Goal: Information Seeking & Learning: Compare options

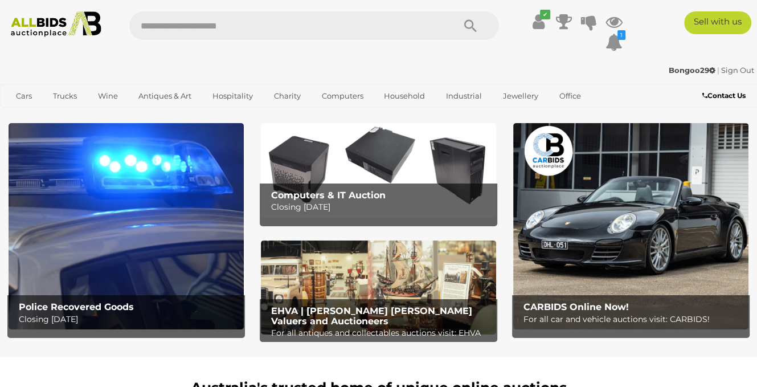
click at [201, 26] on input "text" at bounding box center [286, 25] width 314 height 28
type input "****"
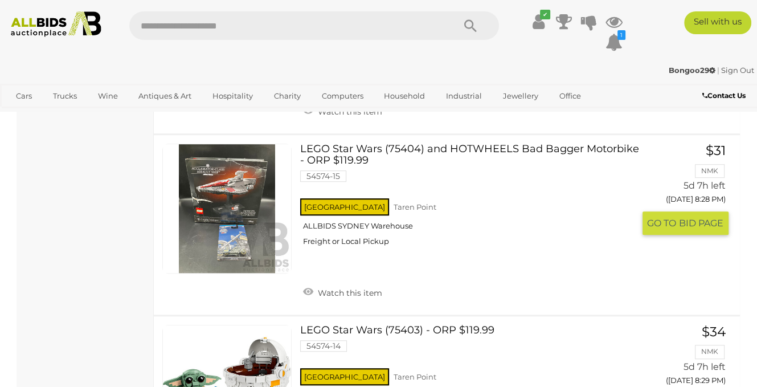
scroll to position [684, 0]
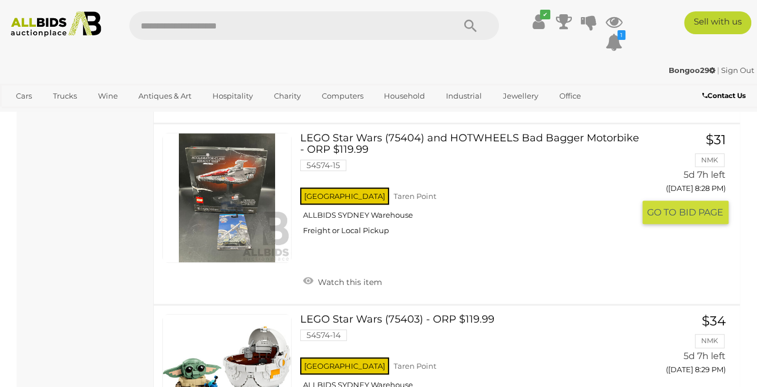
click at [321, 140] on link "LEGO Star Wars (75404) and HOTWHEELS Bad Bagger Motorbike - ORP $119.99 54574-1…" at bounding box center [471, 188] width 325 height 111
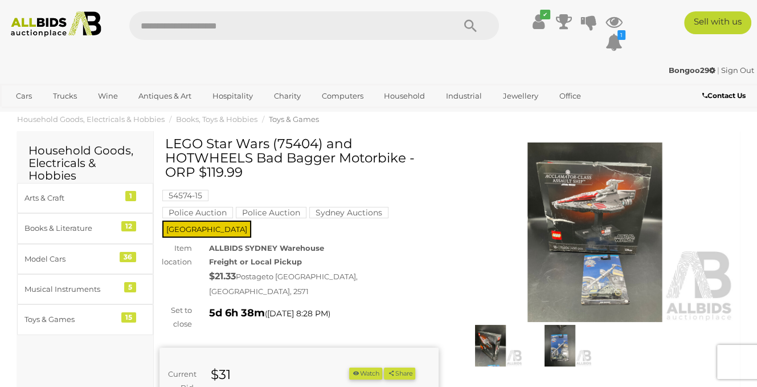
click at [576, 193] on img at bounding box center [595, 232] width 279 height 180
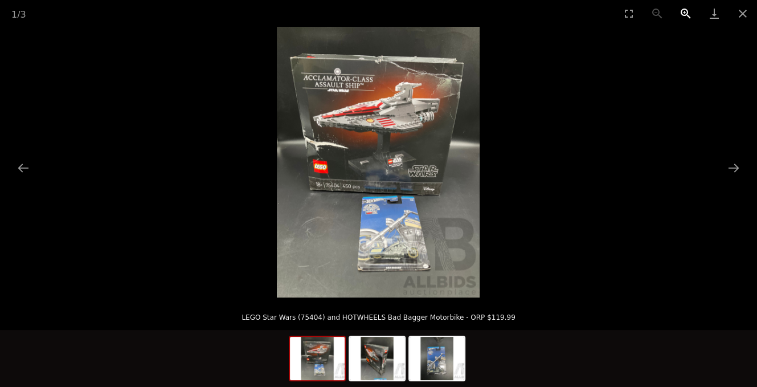
click at [683, 13] on button "Zoom in" at bounding box center [686, 13] width 28 height 27
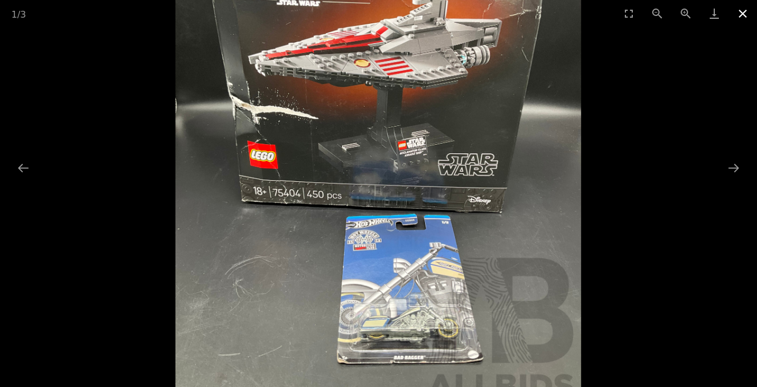
click at [740, 9] on button "Close gallery" at bounding box center [743, 13] width 28 height 27
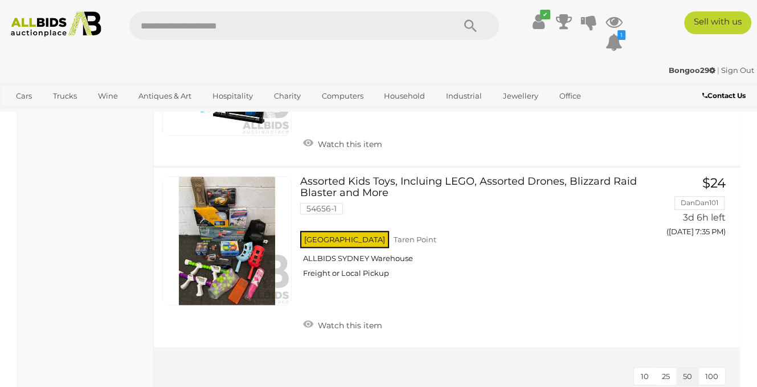
scroll to position [1032, 0]
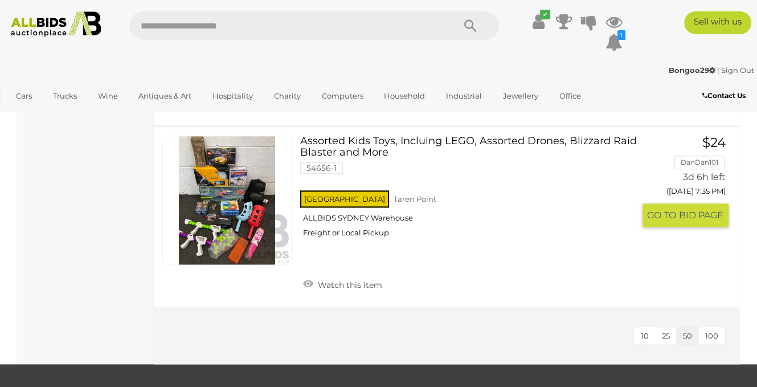
click at [239, 203] on link at bounding box center [226, 200] width 129 height 129
click at [238, 214] on link at bounding box center [226, 200] width 129 height 129
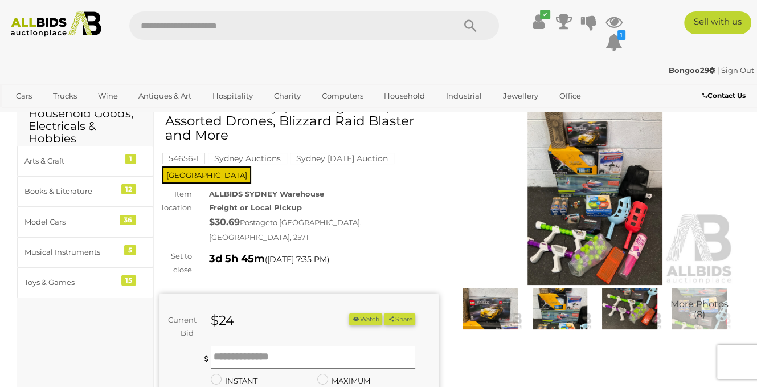
scroll to position [57, 0]
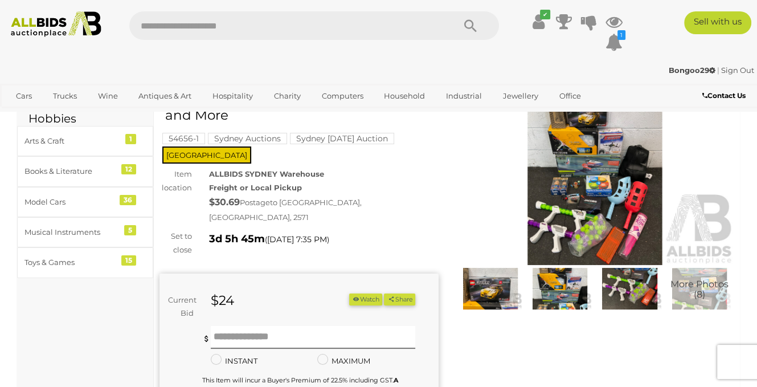
click at [601, 168] on img at bounding box center [595, 175] width 279 height 180
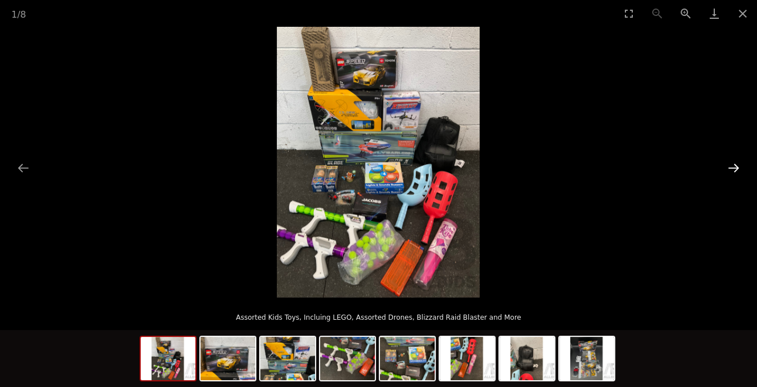
click at [734, 165] on button "Next slide" at bounding box center [734, 168] width 24 height 22
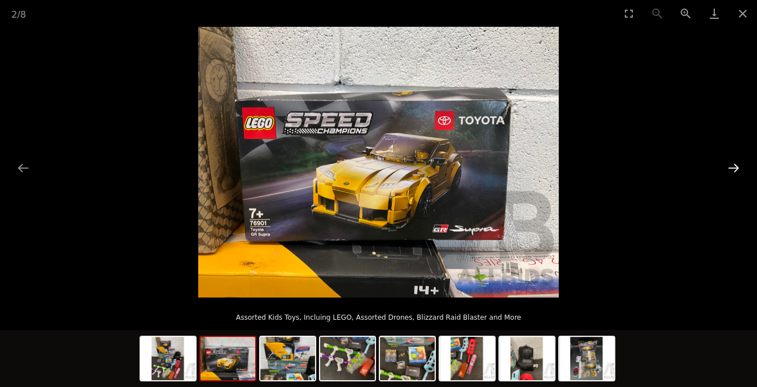
click at [734, 165] on button "Next slide" at bounding box center [734, 168] width 24 height 22
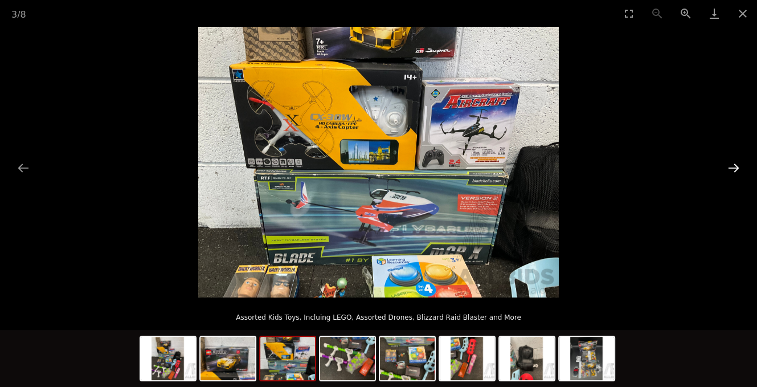
click at [734, 165] on button "Next slide" at bounding box center [734, 168] width 24 height 22
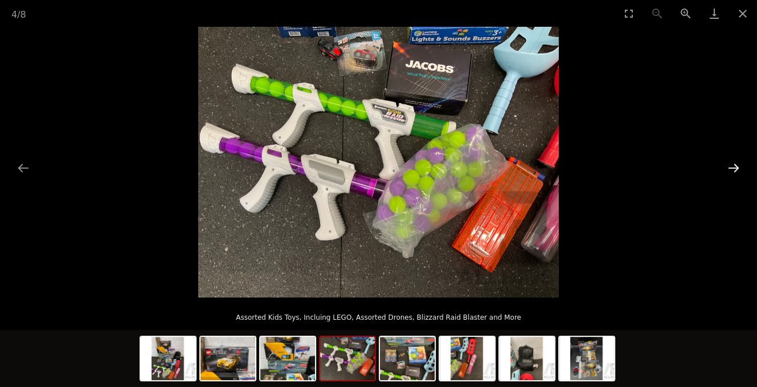
click at [734, 165] on button "Next slide" at bounding box center [734, 168] width 24 height 22
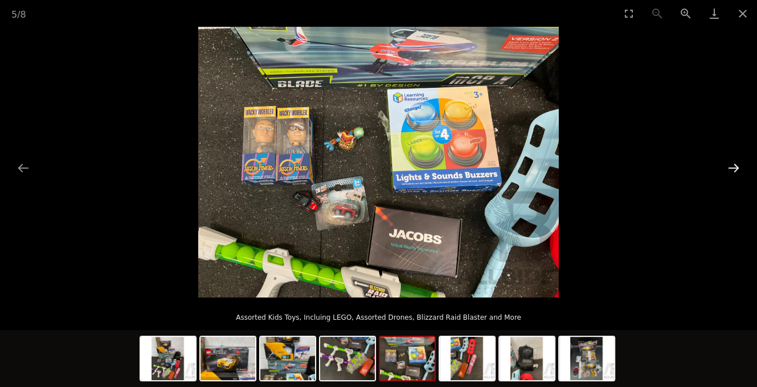
click at [734, 165] on button "Next slide" at bounding box center [734, 168] width 24 height 22
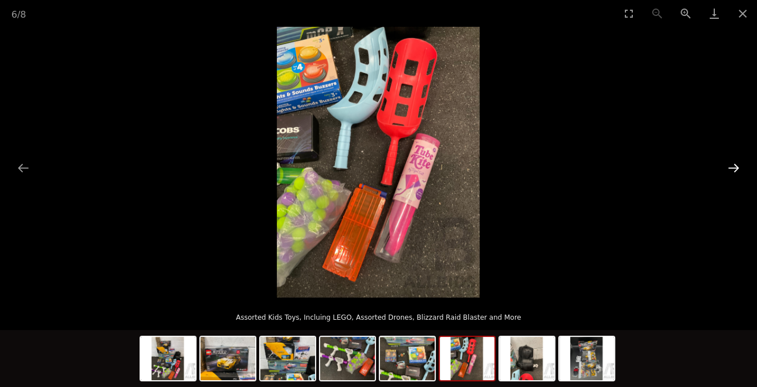
click at [734, 165] on button "Next slide" at bounding box center [734, 168] width 24 height 22
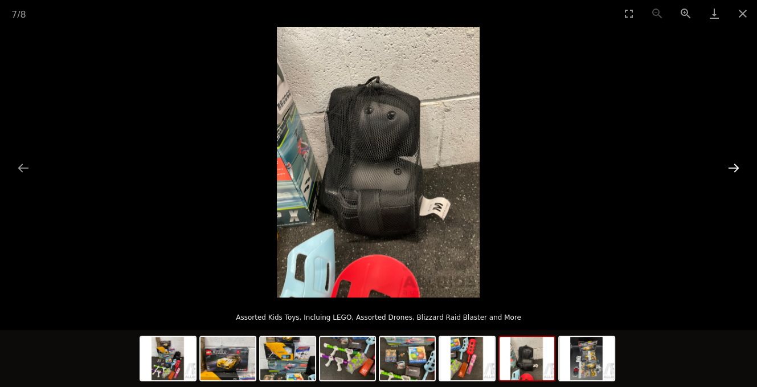
click at [734, 165] on button "Next slide" at bounding box center [734, 168] width 24 height 22
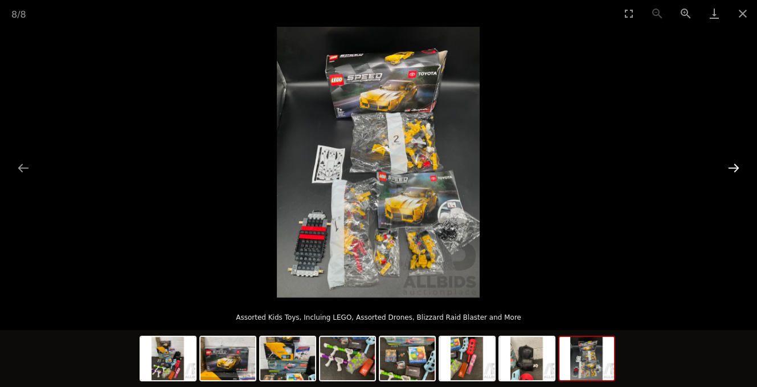
click at [734, 165] on button "Next slide" at bounding box center [734, 168] width 24 height 22
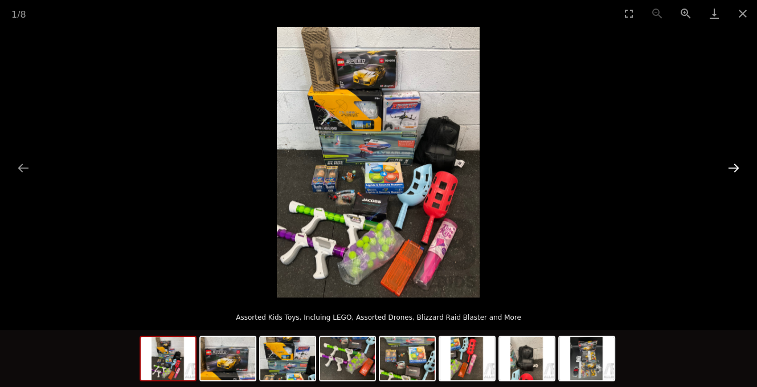
click at [734, 165] on button "Next slide" at bounding box center [734, 168] width 24 height 22
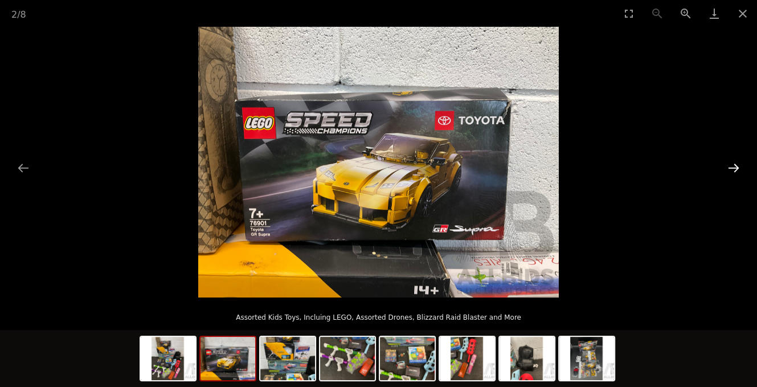
click at [734, 165] on button "Next slide" at bounding box center [734, 168] width 24 height 22
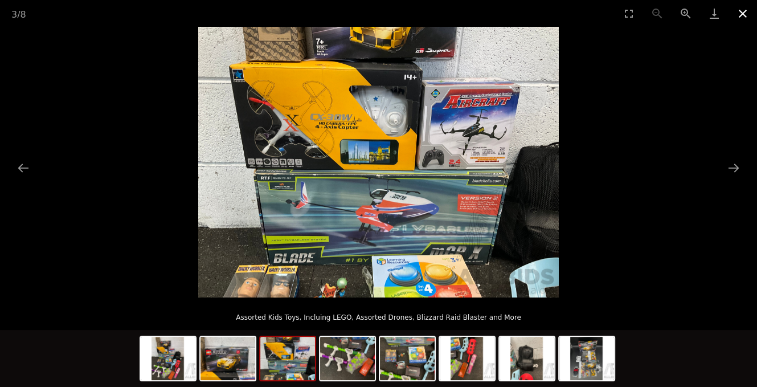
click at [741, 11] on button "Close gallery" at bounding box center [743, 13] width 28 height 27
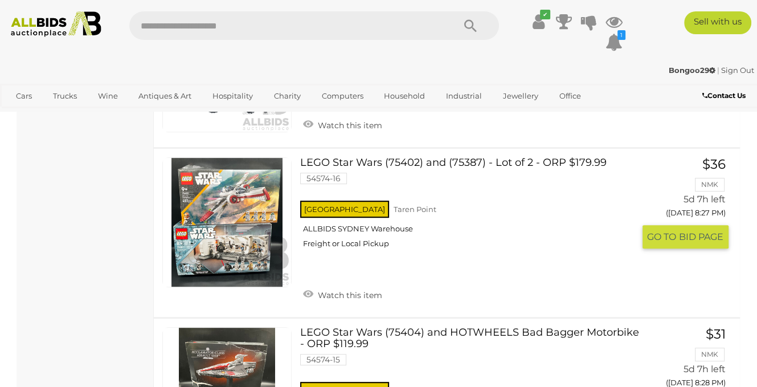
scroll to position [471, 0]
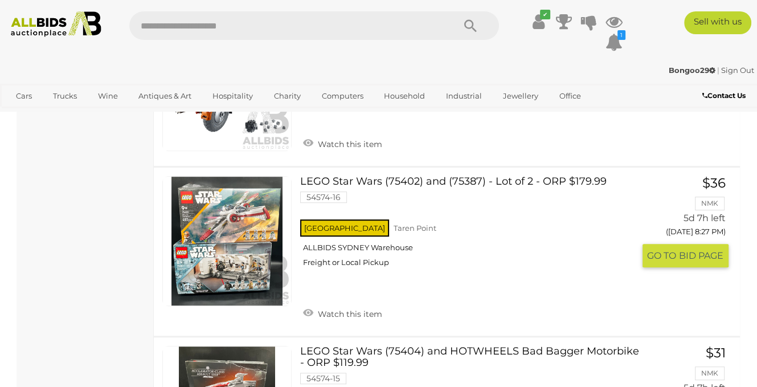
click at [237, 215] on link at bounding box center [226, 240] width 129 height 129
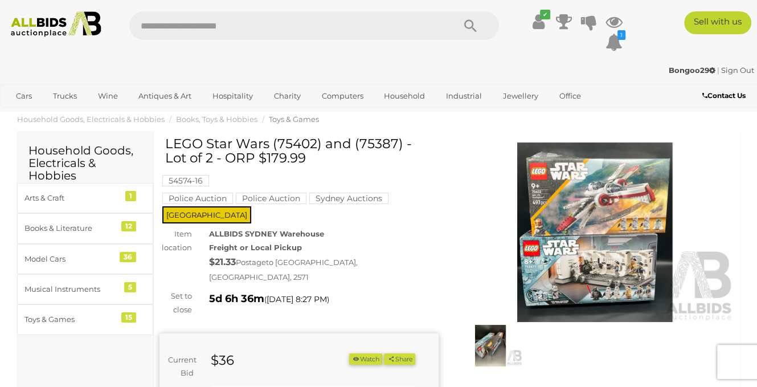
click at [555, 198] on img at bounding box center [595, 232] width 279 height 180
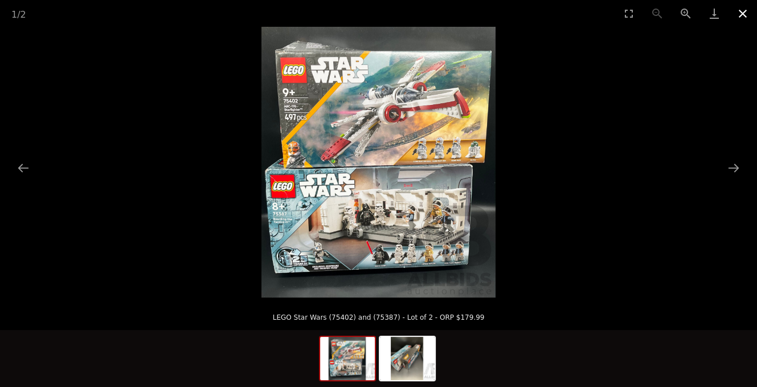
click at [741, 14] on button "Close gallery" at bounding box center [743, 13] width 28 height 27
